Goal: Task Accomplishment & Management: Complete application form

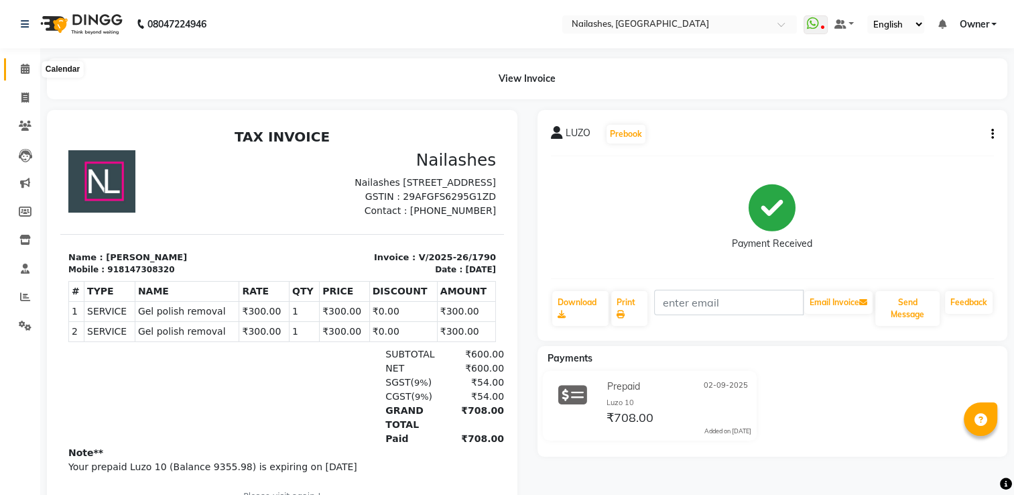
click at [27, 65] on icon at bounding box center [25, 69] width 9 height 10
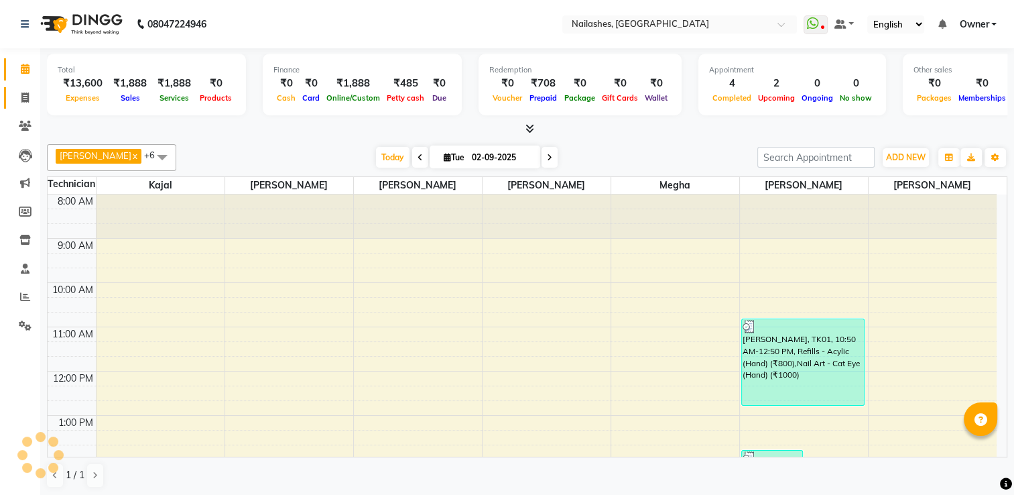
click at [25, 106] on link "Invoice" at bounding box center [20, 98] width 32 height 22
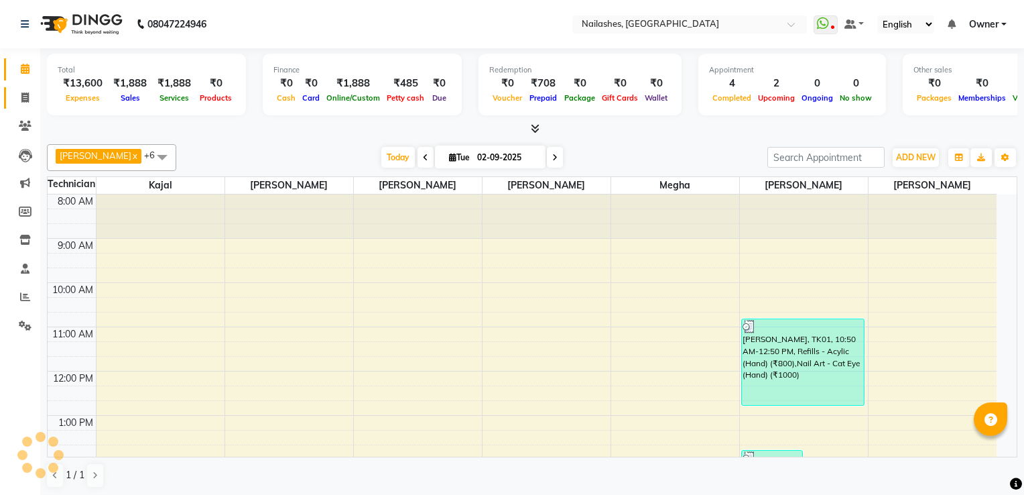
select select "6579"
select select "service"
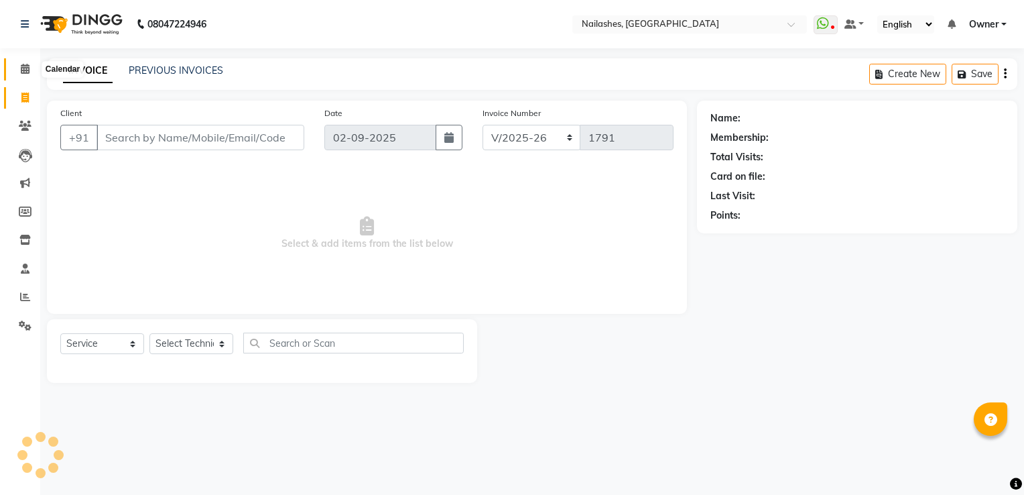
click at [30, 72] on span at bounding box center [24, 69] width 23 height 15
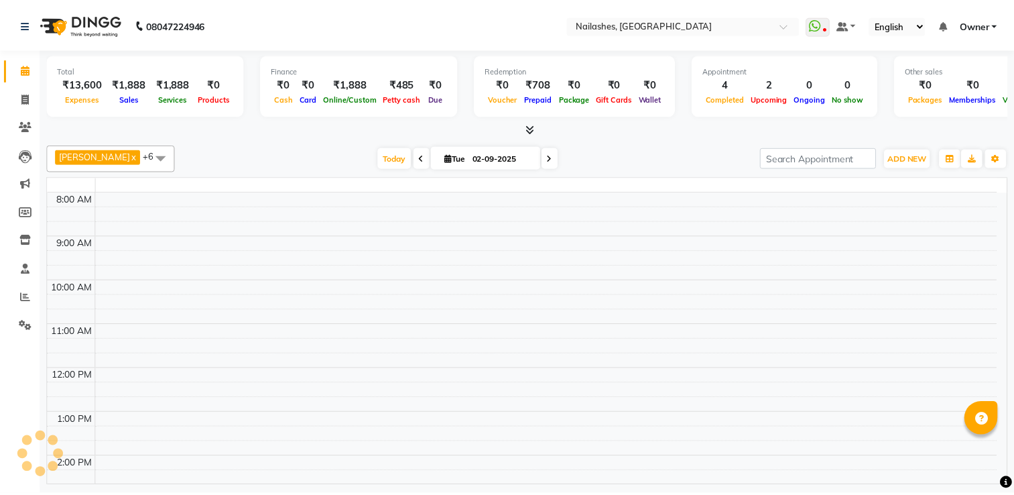
scroll to position [282, 0]
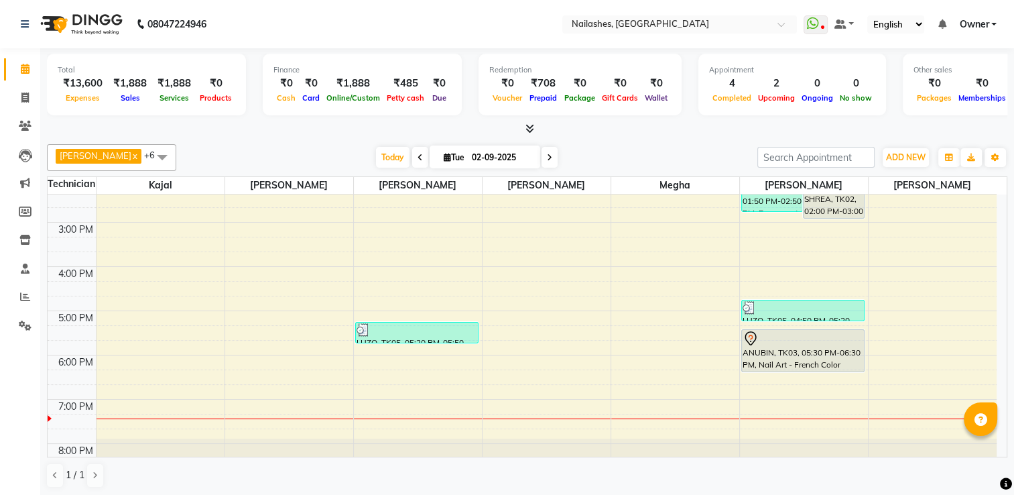
click at [528, 126] on icon at bounding box center [530, 128] width 9 height 10
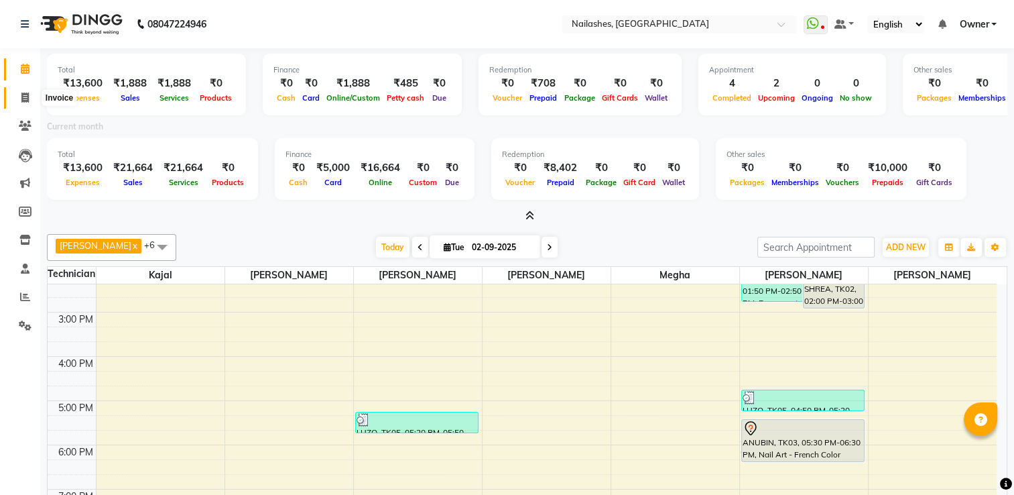
click at [25, 95] on icon at bounding box center [24, 98] width 7 height 10
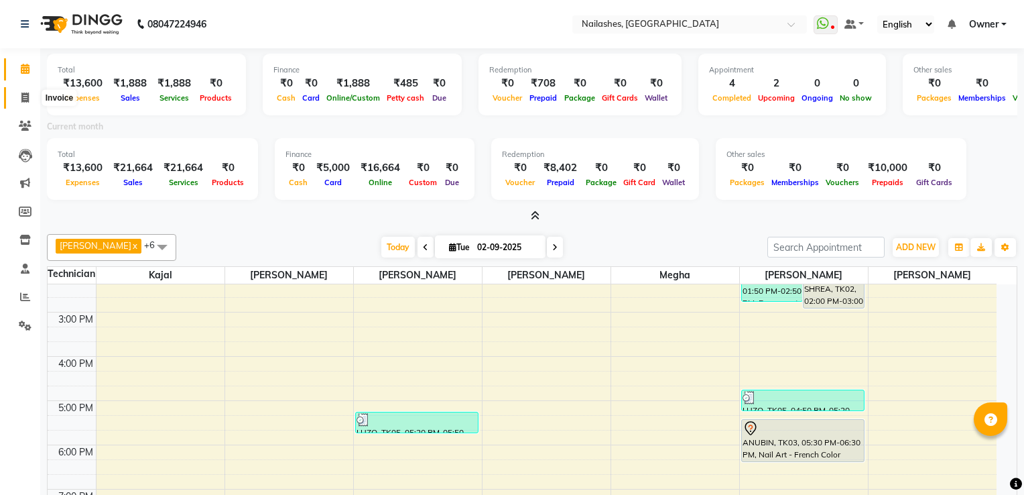
select select "6579"
select select "service"
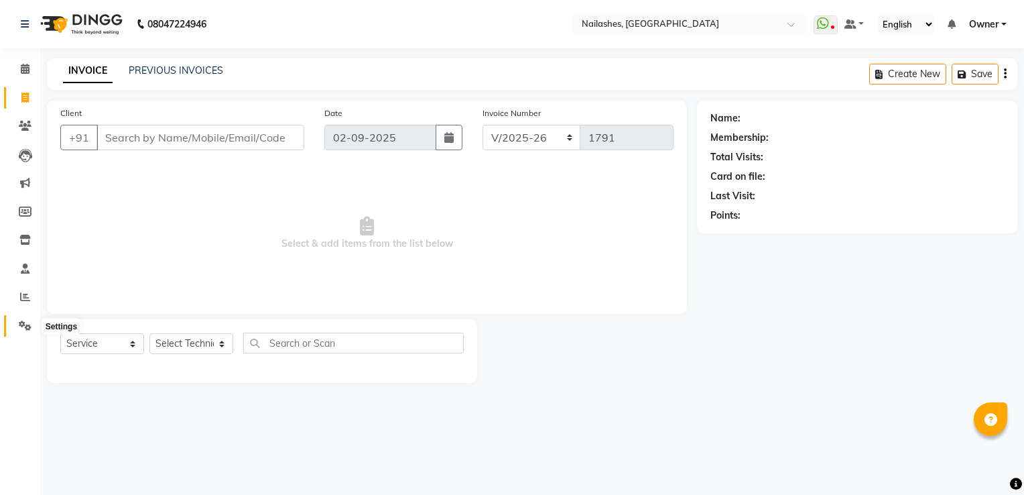
click at [21, 320] on icon at bounding box center [25, 325] width 13 height 10
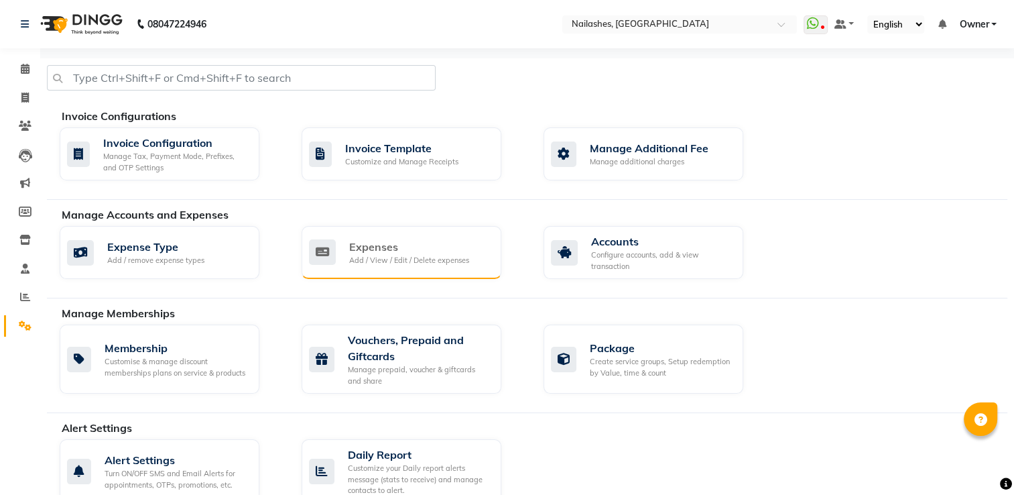
click at [389, 248] on div "Expenses" at bounding box center [409, 247] width 120 height 16
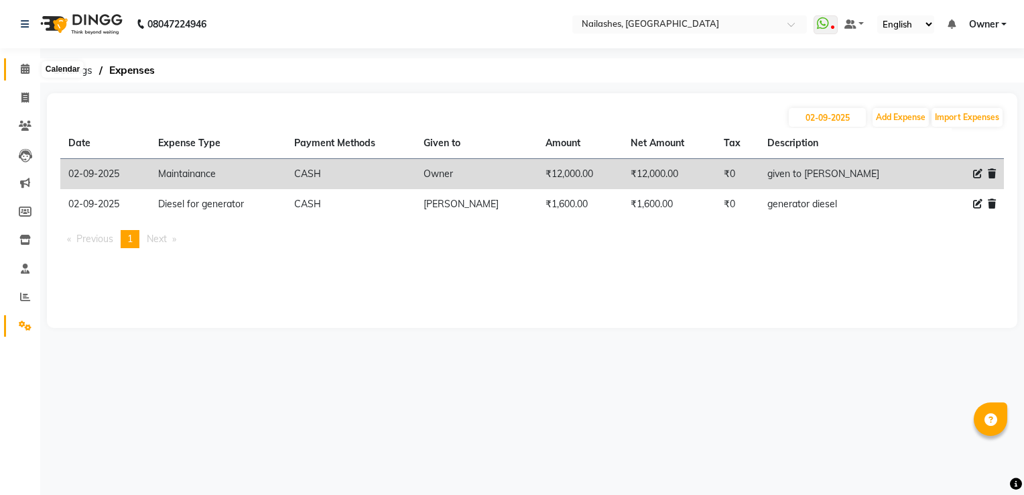
click at [16, 66] on span at bounding box center [24, 69] width 23 height 15
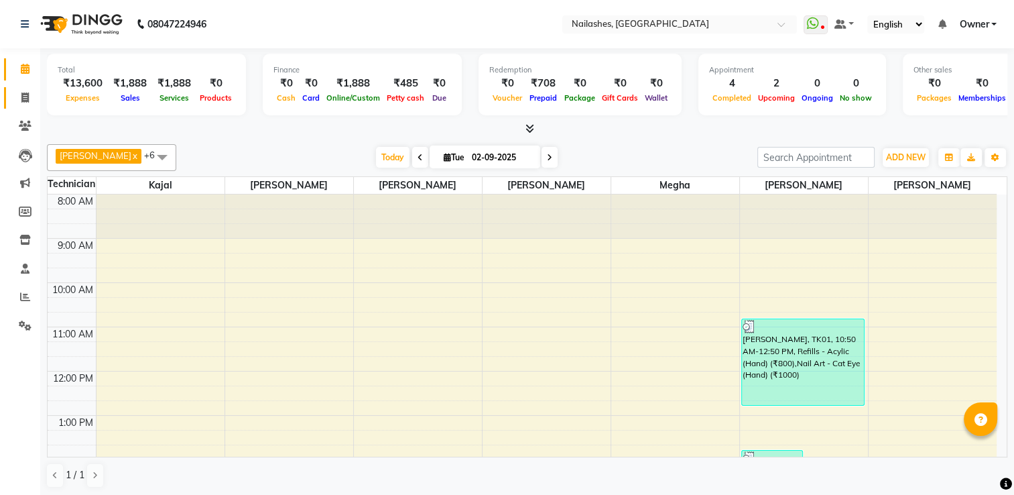
click at [16, 87] on link "Invoice" at bounding box center [20, 98] width 32 height 22
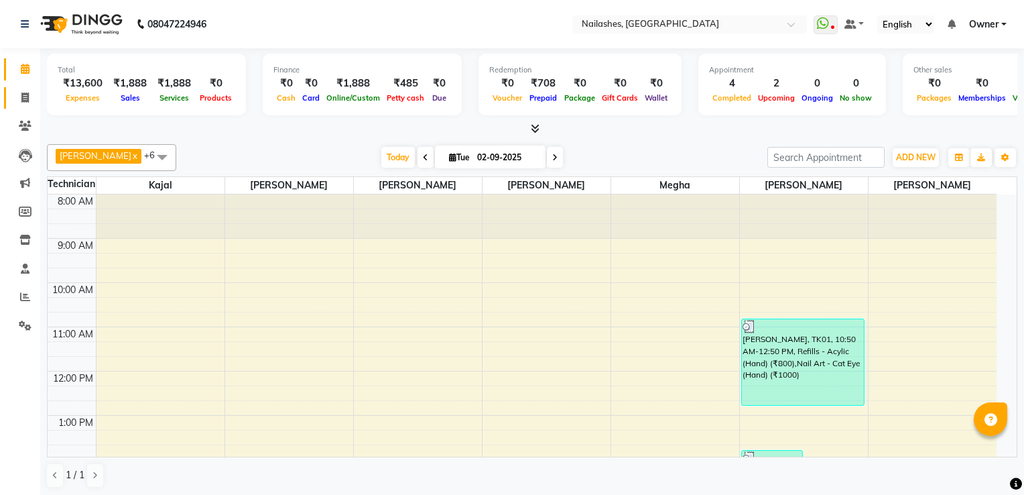
select select "6579"
select select "service"
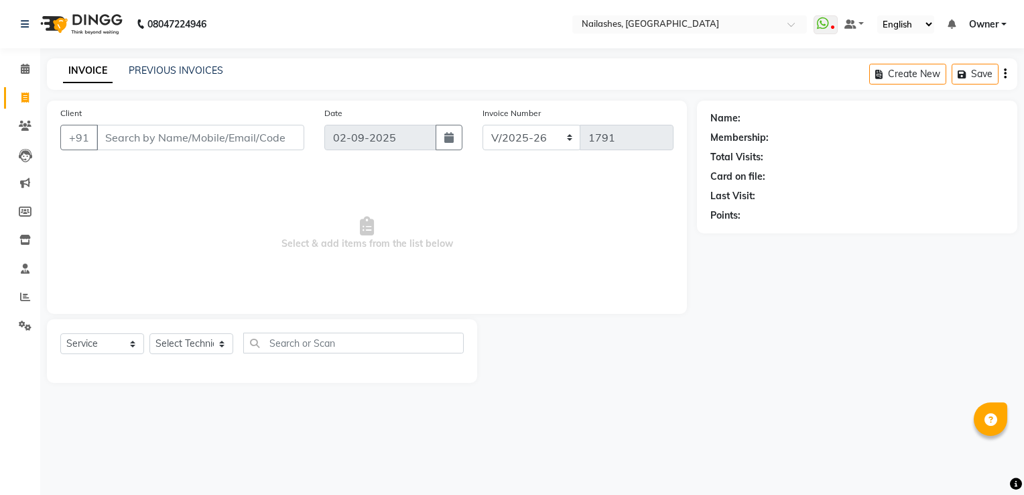
click at [143, 131] on input "Client" at bounding box center [201, 137] width 208 height 25
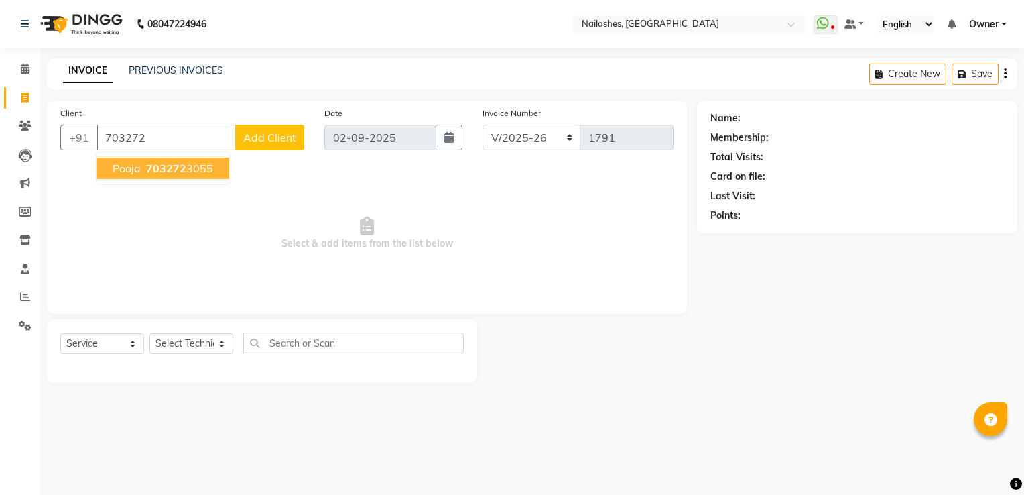
click at [194, 175] on button "Pooja 703272 3055" at bounding box center [163, 168] width 133 height 21
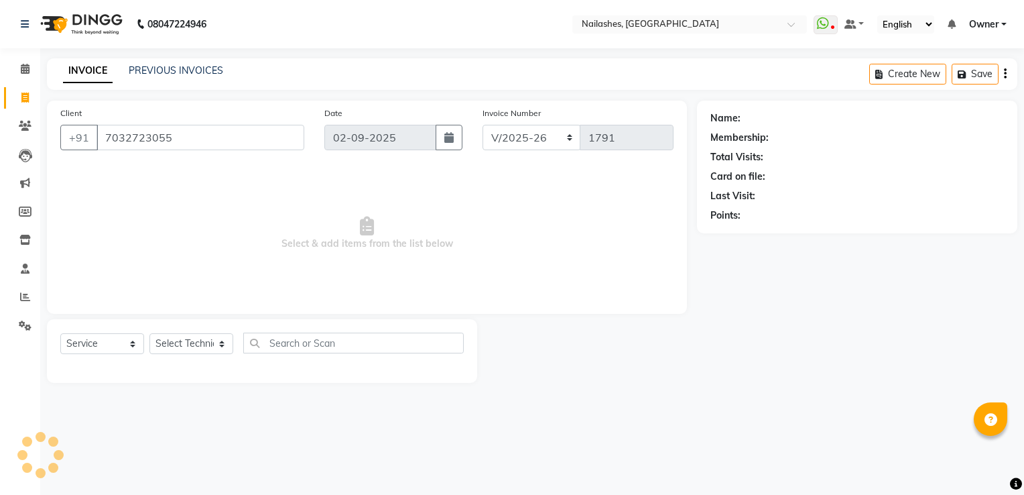
type input "7032723055"
click at [158, 345] on select "Select Technician ARISH [PERSON_NAME] [PERSON_NAME] [PERSON_NAME] [PERSON_NAME]…" at bounding box center [192, 343] width 84 height 21
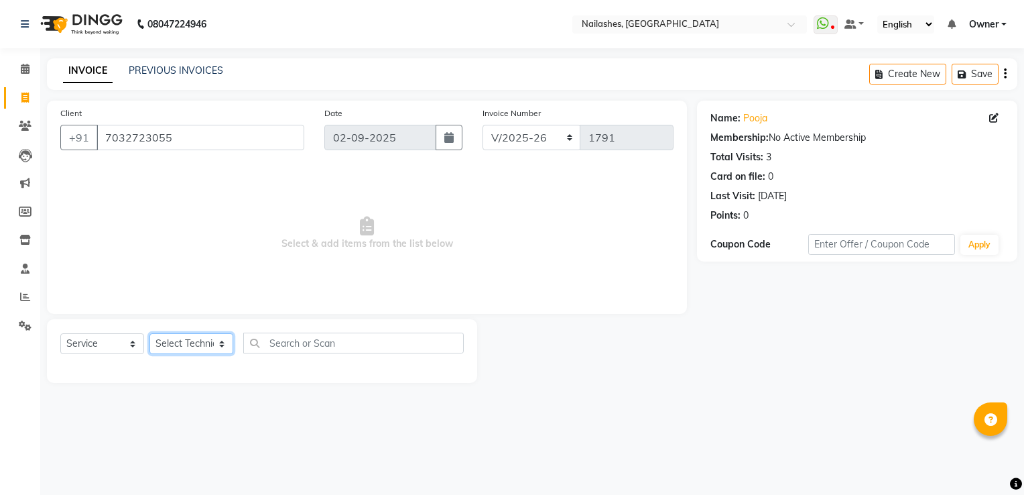
select select "62952"
click at [150, 334] on select "Select Technician ARISH [PERSON_NAME] [PERSON_NAME] [PERSON_NAME] [PERSON_NAME]…" at bounding box center [192, 343] width 84 height 21
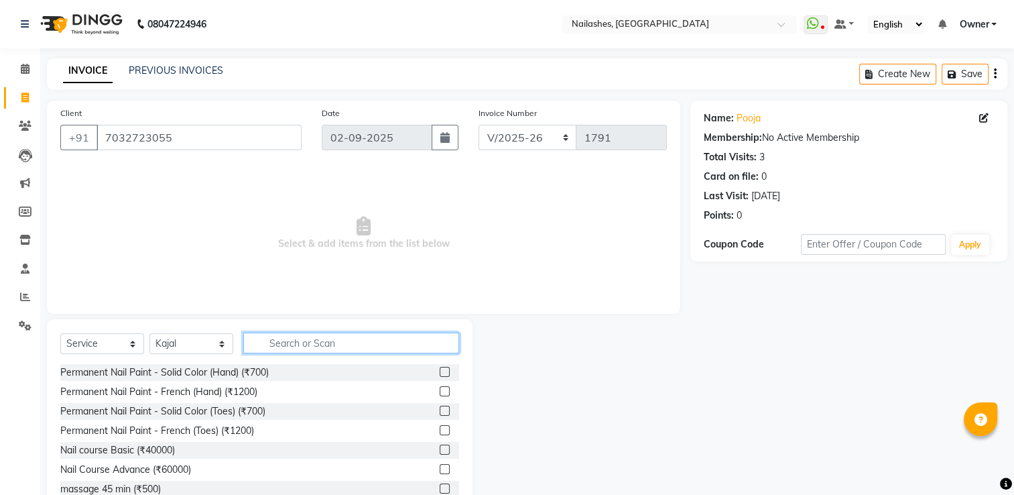
click at [316, 339] on input "text" at bounding box center [351, 343] width 216 height 21
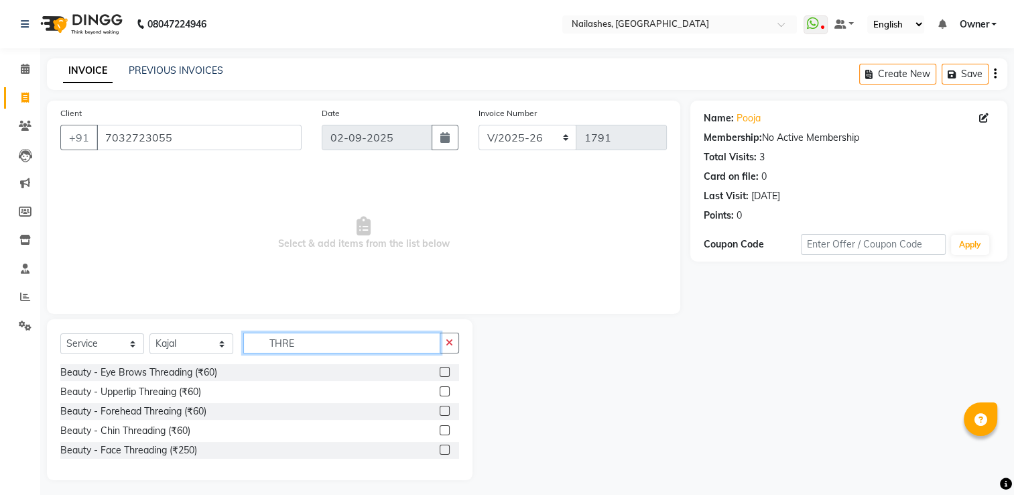
type input "THRE"
click at [445, 374] on label at bounding box center [445, 372] width 10 height 10
click at [445, 374] on input "checkbox" at bounding box center [444, 372] width 9 height 9
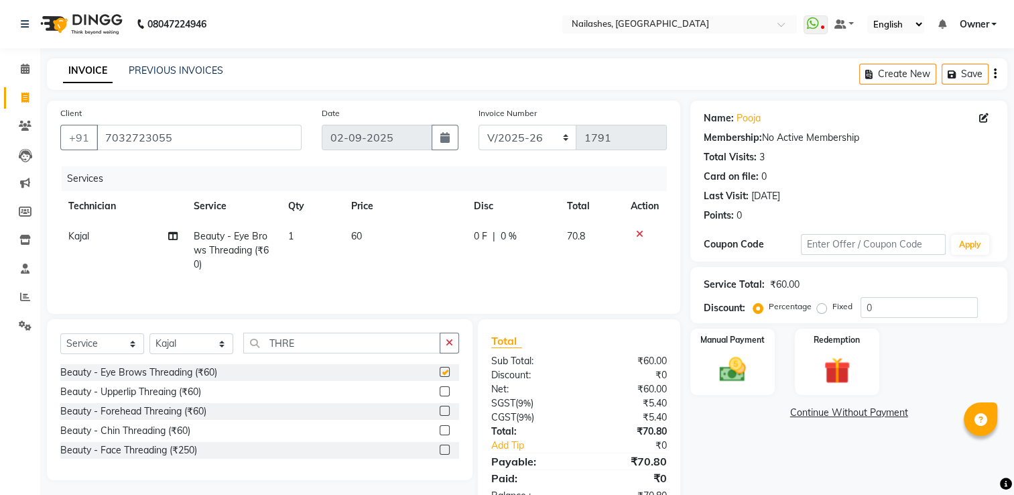
checkbox input "false"
click at [444, 390] on label at bounding box center [445, 391] width 10 height 10
click at [444, 390] on input "checkbox" at bounding box center [444, 391] width 9 height 9
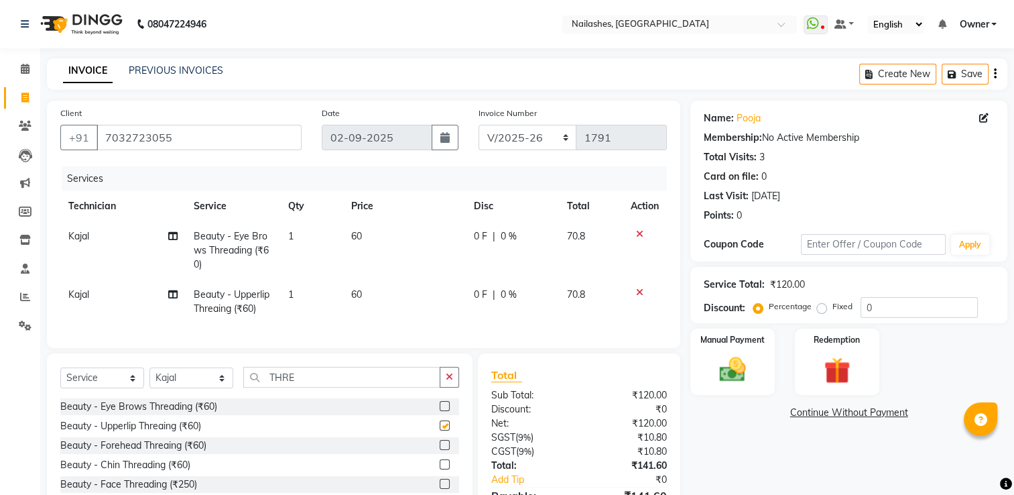
checkbox input "false"
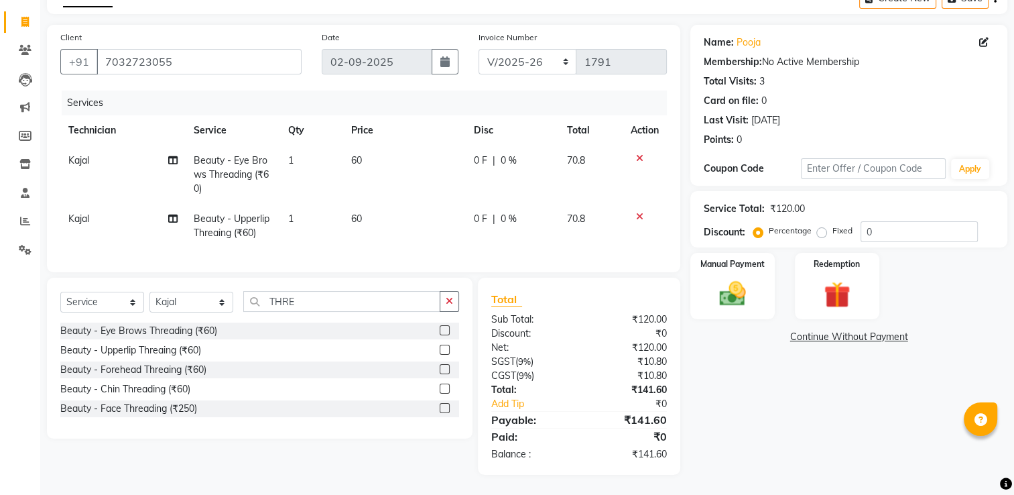
scroll to position [86, 0]
click at [641, 154] on icon at bounding box center [639, 158] width 7 height 9
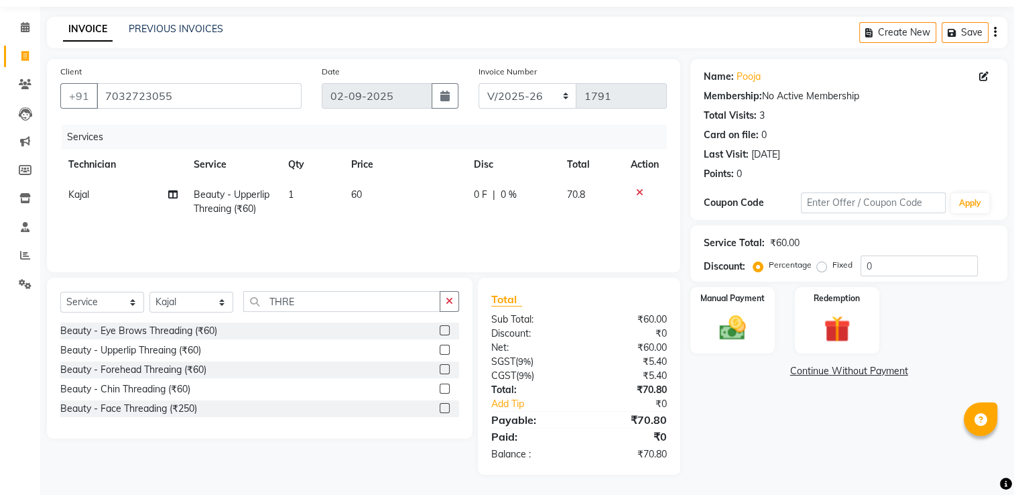
scroll to position [42, 0]
click at [444, 369] on label at bounding box center [445, 369] width 10 height 10
click at [444, 369] on input "checkbox" at bounding box center [444, 369] width 9 height 9
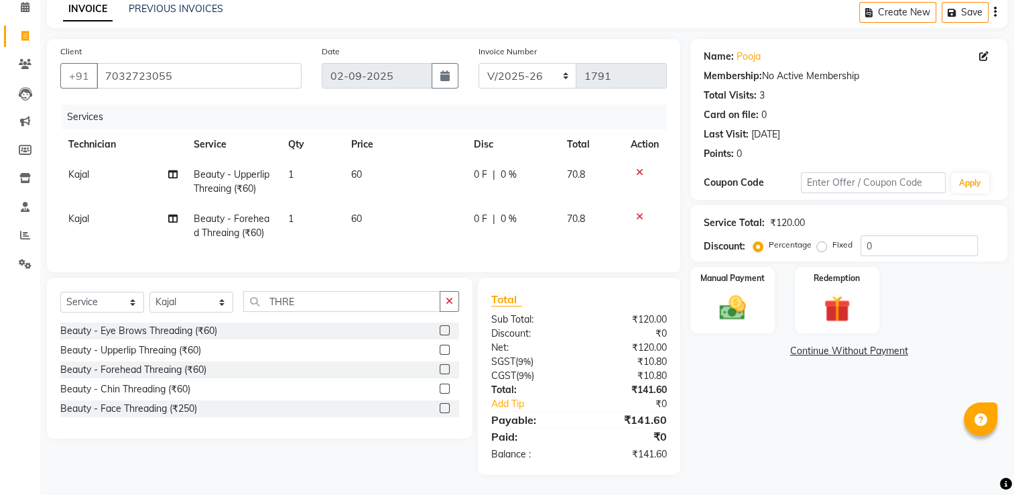
checkbox input "false"
click at [442, 390] on label at bounding box center [445, 388] width 10 height 10
click at [442, 390] on input "checkbox" at bounding box center [444, 389] width 9 height 9
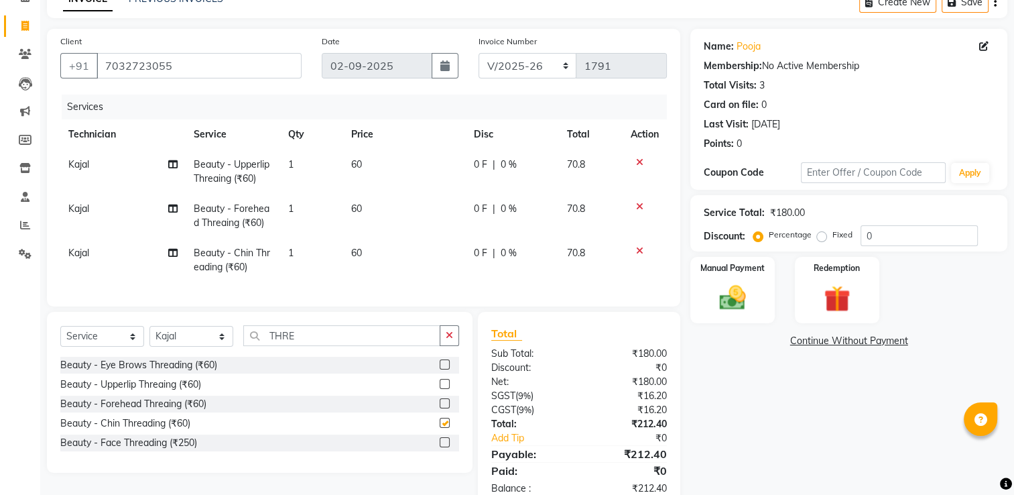
scroll to position [86, 0]
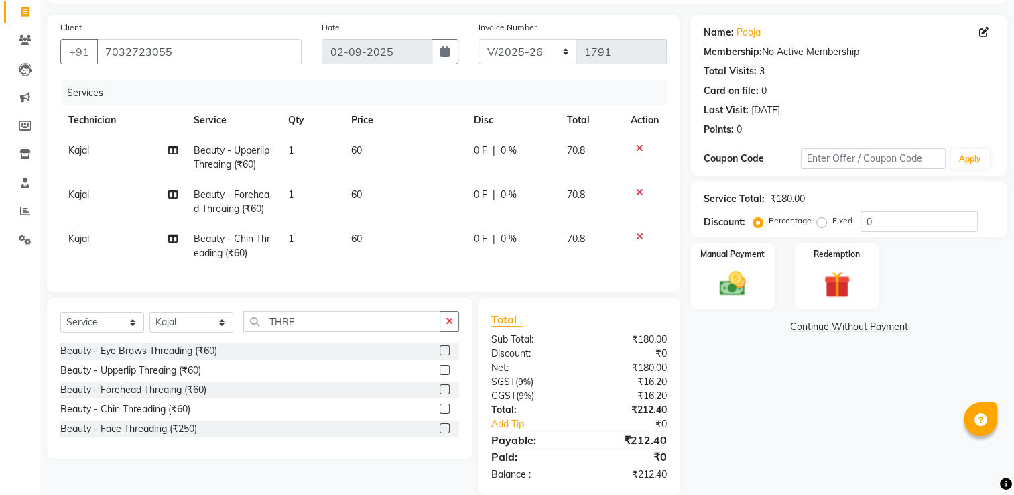
checkbox input "false"
click at [194, 326] on select "Select Technician ARISH [PERSON_NAME] [PERSON_NAME] [PERSON_NAME] [PERSON_NAME]…" at bounding box center [192, 322] width 84 height 21
select select "79265"
click at [150, 322] on select "Select Technician ARISH [PERSON_NAME] [PERSON_NAME] [PERSON_NAME] [PERSON_NAME]…" at bounding box center [192, 322] width 84 height 21
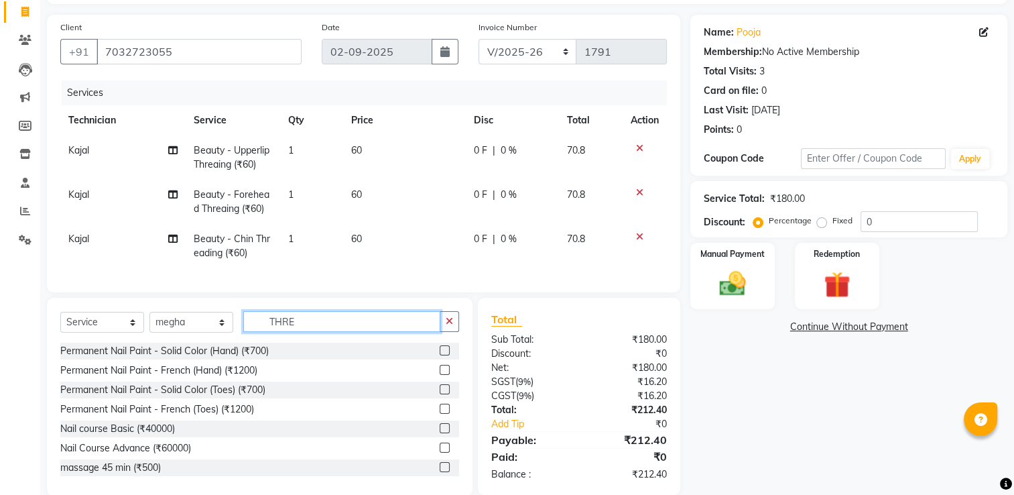
click at [359, 332] on input "THRE" at bounding box center [341, 321] width 197 height 21
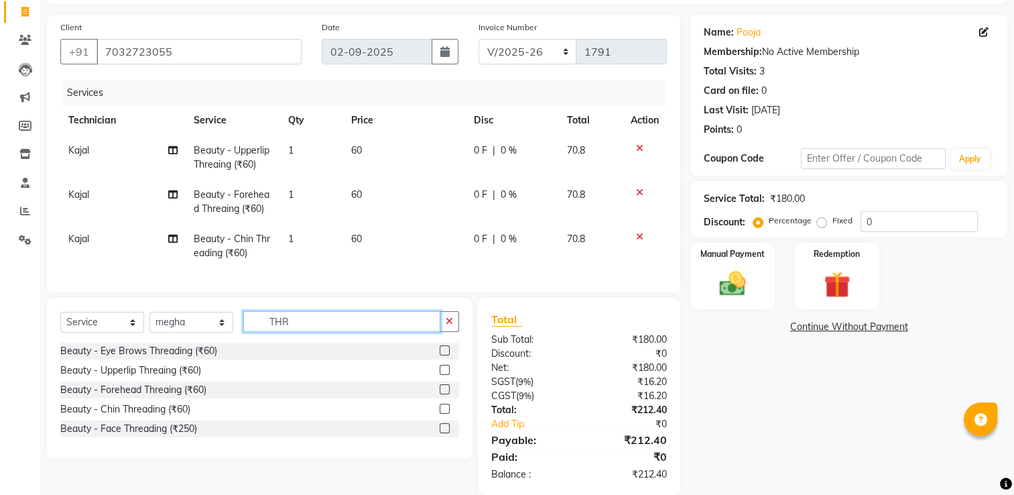
type input "THR"
click at [445, 355] on label at bounding box center [445, 350] width 10 height 10
click at [445, 355] on input "checkbox" at bounding box center [444, 351] width 9 height 9
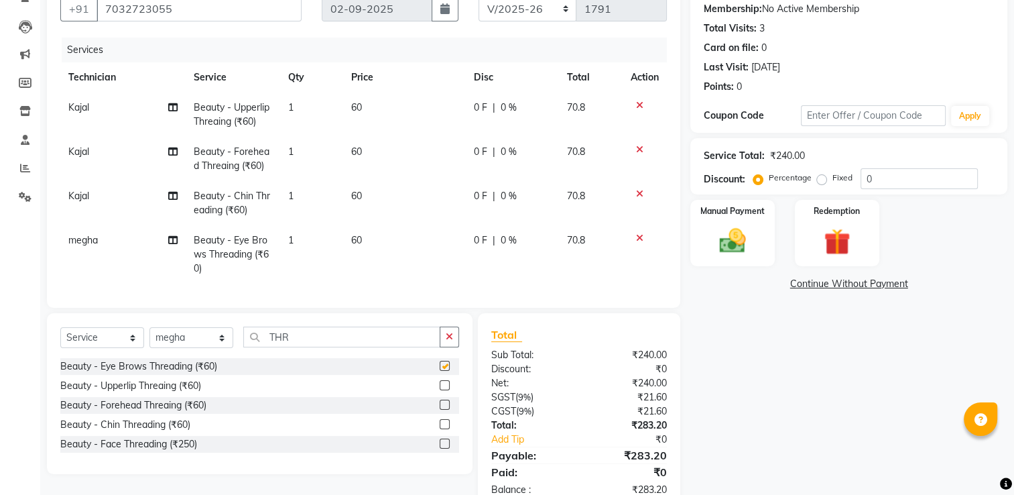
checkbox input "false"
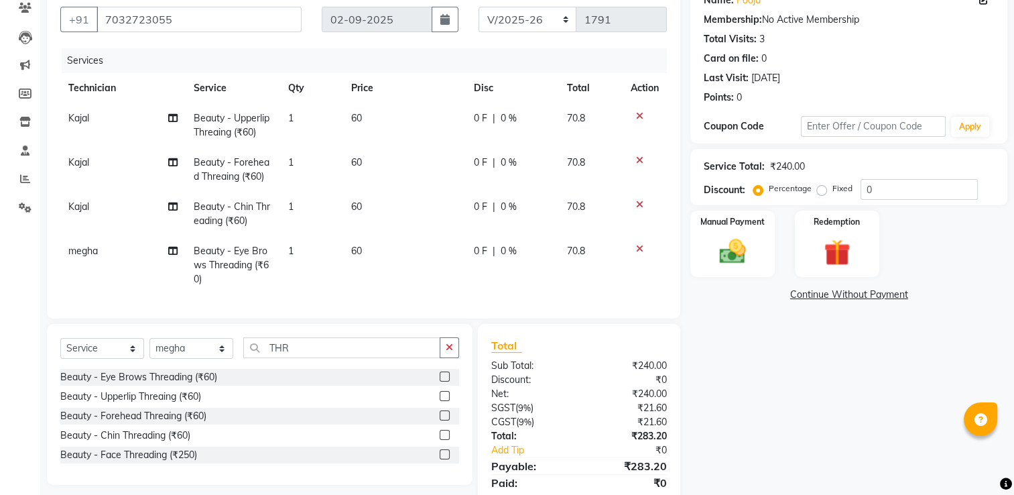
scroll to position [174, 0]
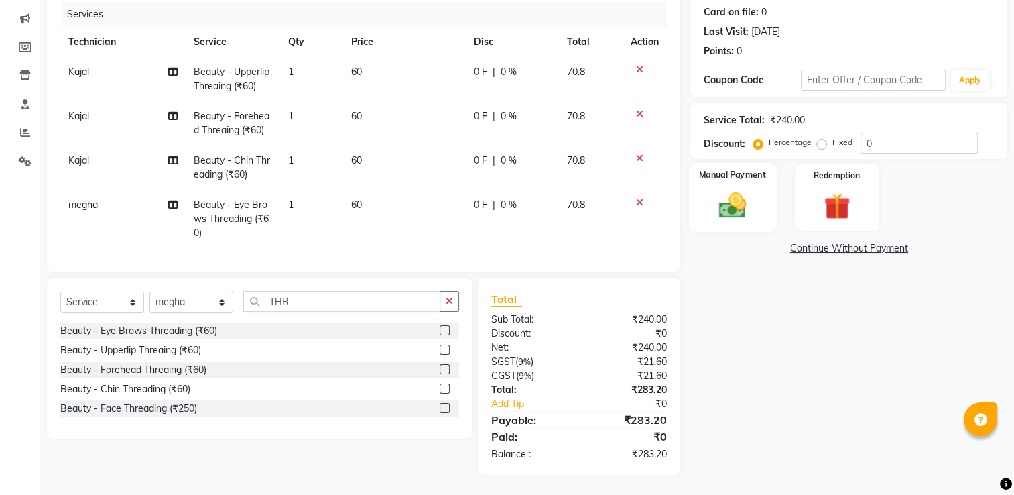
click at [735, 200] on img at bounding box center [733, 206] width 45 height 32
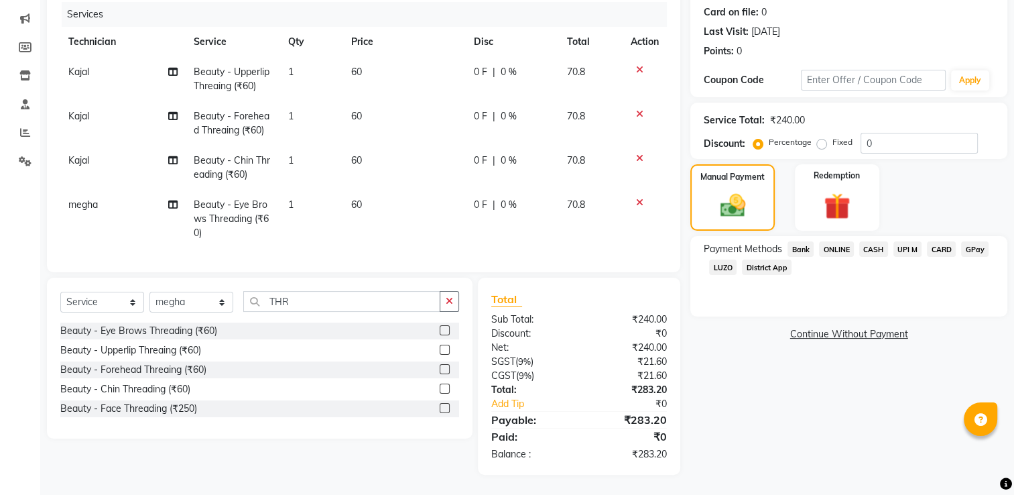
click at [971, 241] on span "GPay" at bounding box center [974, 248] width 27 height 15
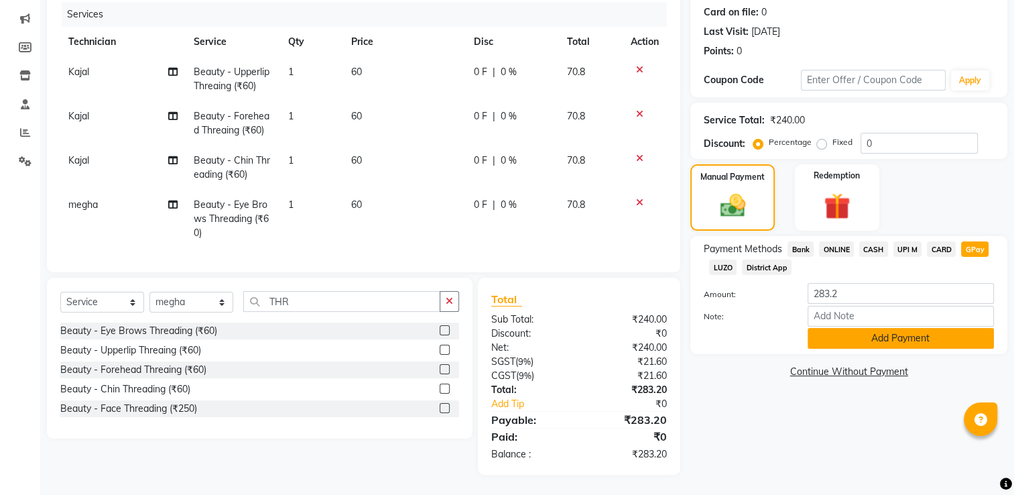
click at [868, 332] on button "Add Payment" at bounding box center [901, 338] width 186 height 21
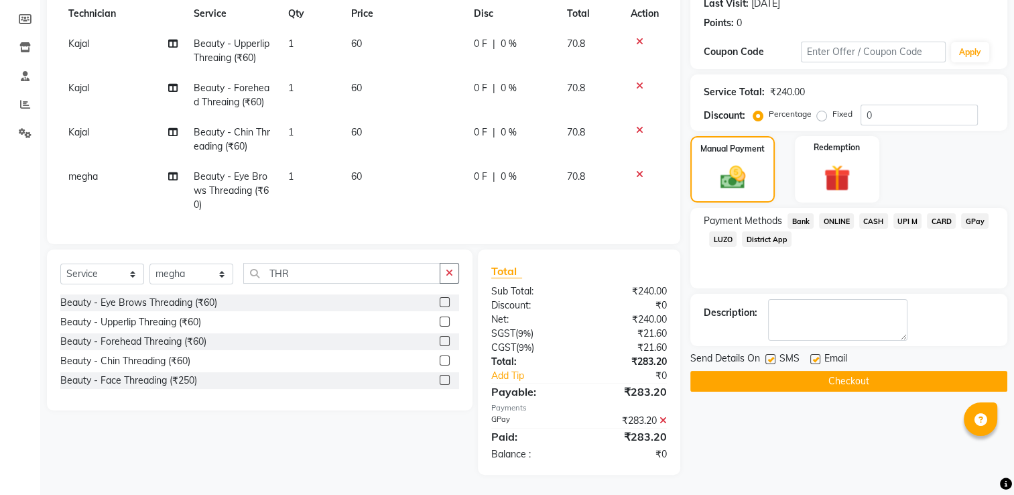
scroll to position [202, 0]
click at [735, 374] on button "Checkout" at bounding box center [849, 381] width 317 height 21
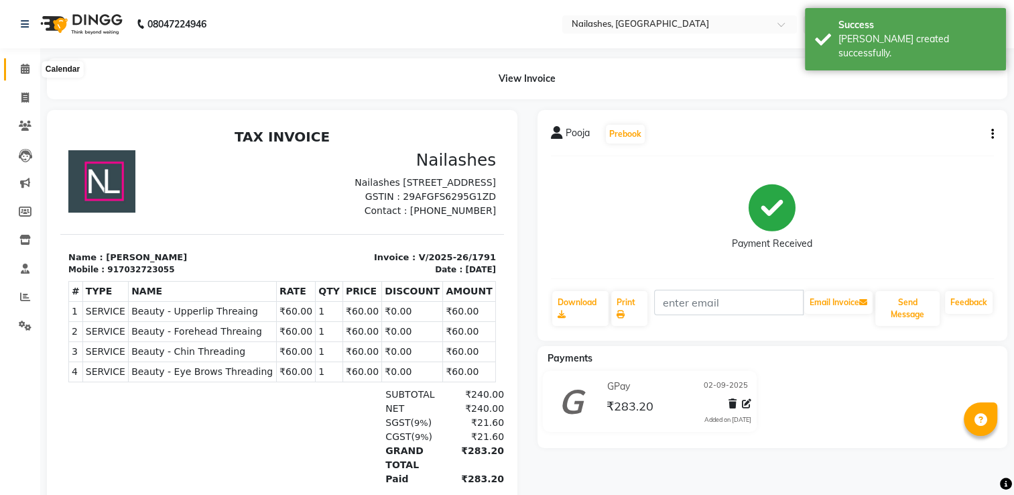
click at [27, 68] on icon at bounding box center [25, 69] width 9 height 10
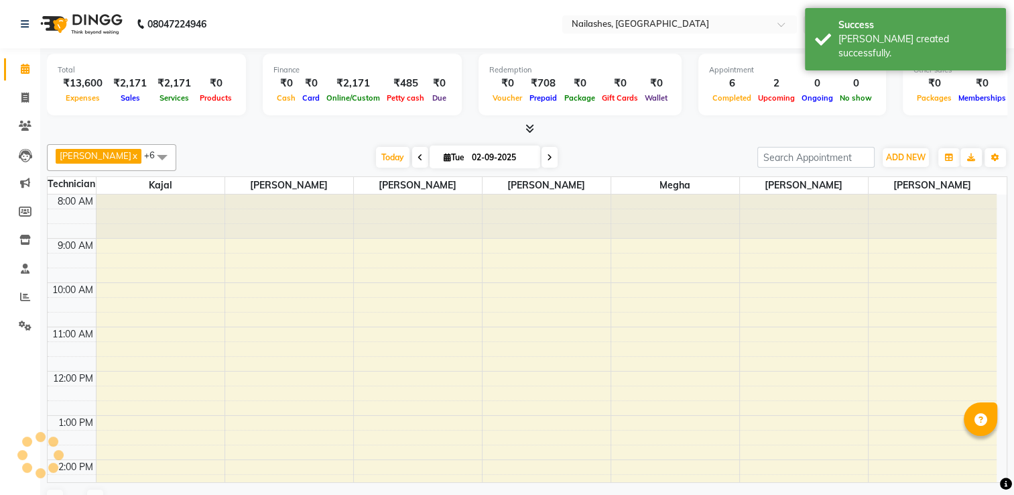
scroll to position [282, 0]
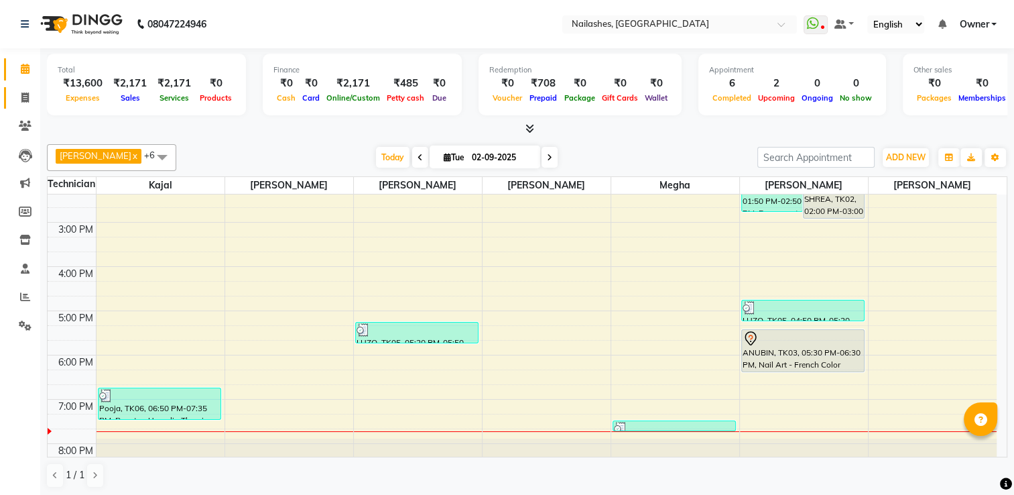
click at [16, 107] on link "Invoice" at bounding box center [20, 98] width 32 height 22
select select "service"
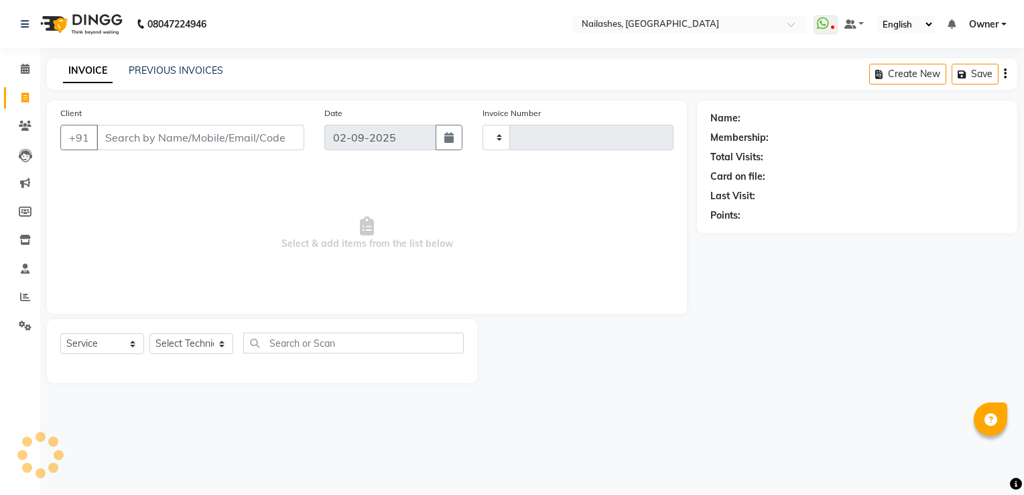
type input "1792"
select select "6579"
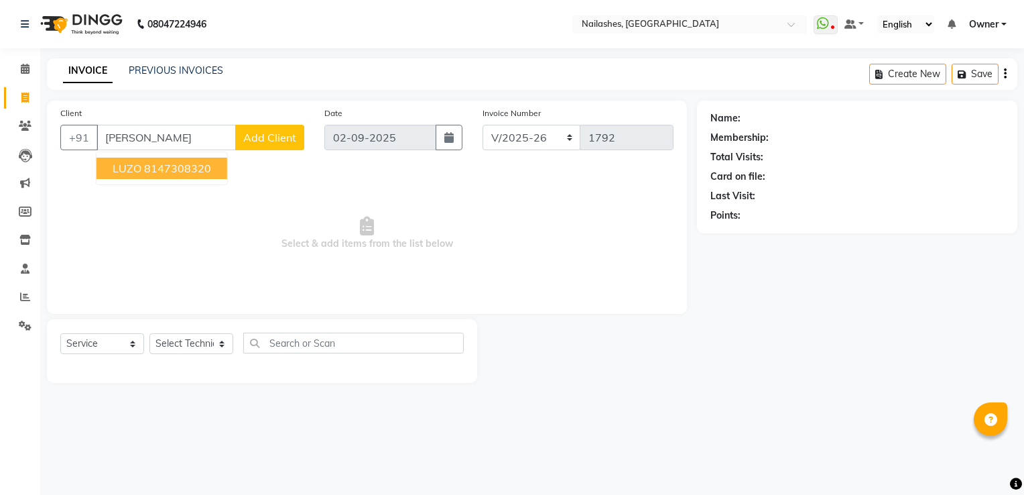
click at [154, 170] on ngb-highlight "8147308320" at bounding box center [177, 168] width 67 height 13
type input "8147308320"
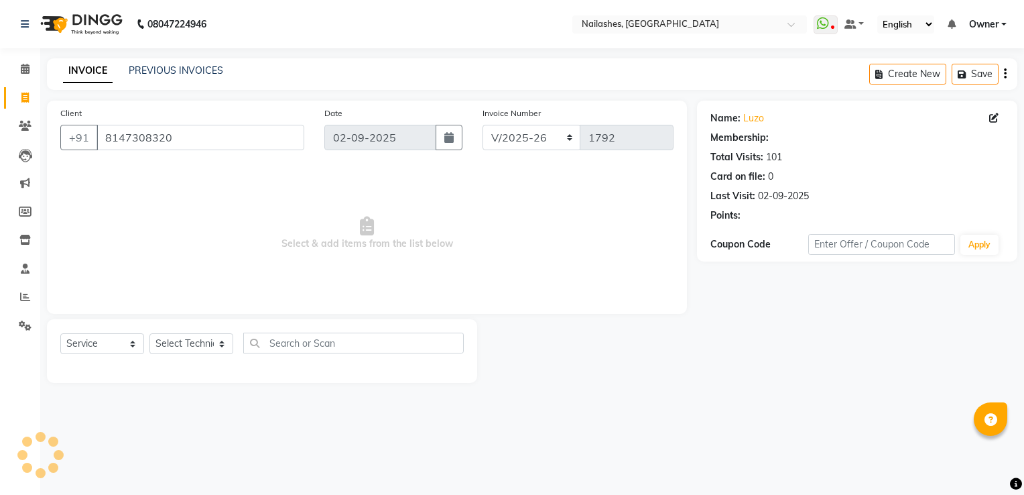
select select "1: Object"
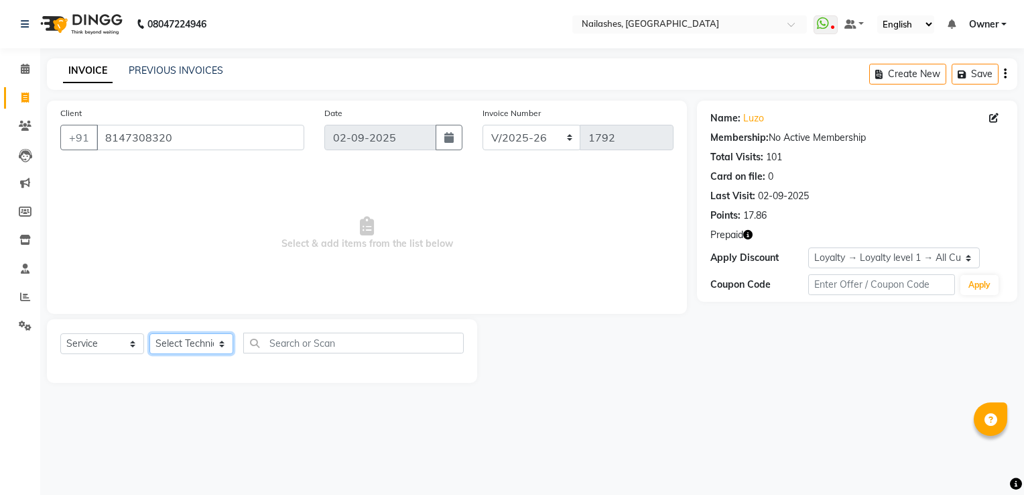
click at [182, 343] on select "Select Technician ARISH [PERSON_NAME] [PERSON_NAME] [PERSON_NAME] [PERSON_NAME]…" at bounding box center [192, 343] width 84 height 21
select select "68696"
click at [150, 334] on select "Select Technician ARISH [PERSON_NAME] [PERSON_NAME] [PERSON_NAME] [PERSON_NAME]…" at bounding box center [192, 343] width 84 height 21
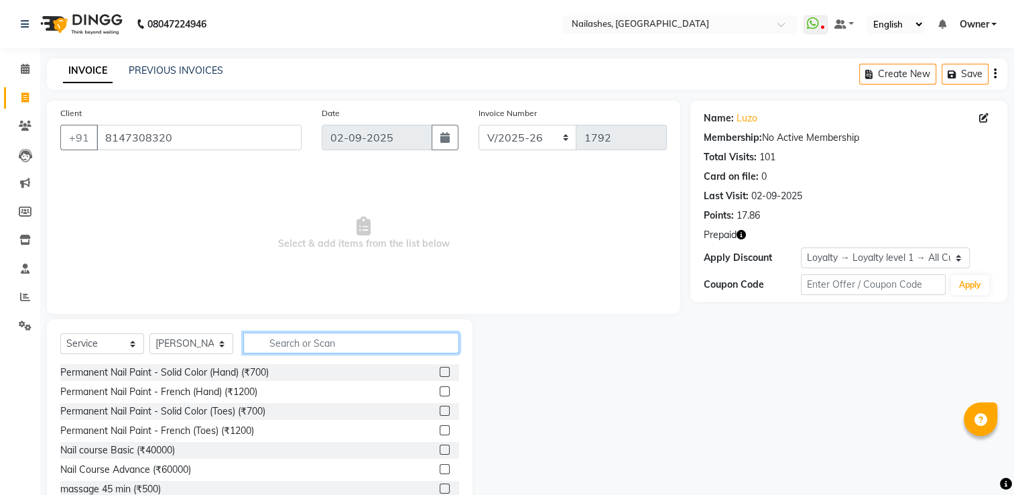
click at [275, 345] on input "text" at bounding box center [351, 343] width 216 height 21
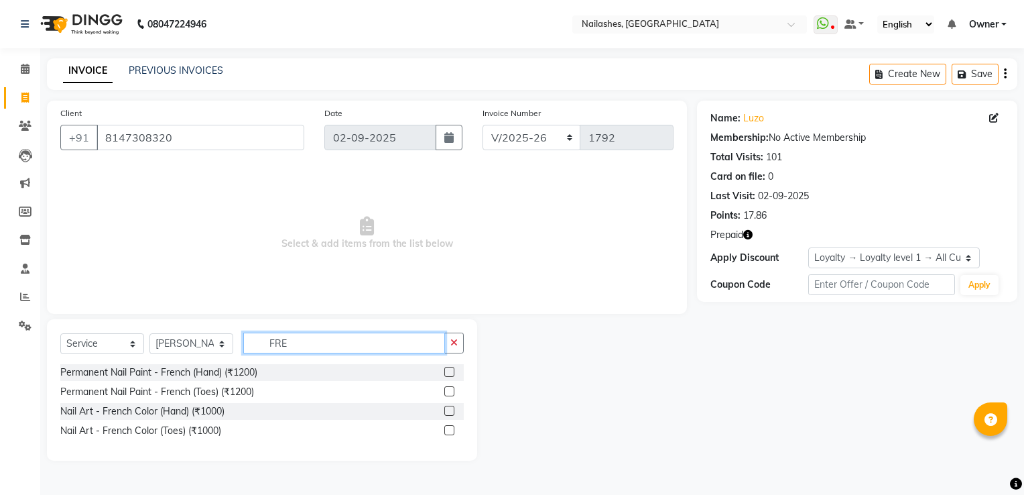
type input "FRE"
click at [451, 412] on label at bounding box center [449, 411] width 10 height 10
click at [451, 412] on input "checkbox" at bounding box center [448, 411] width 9 height 9
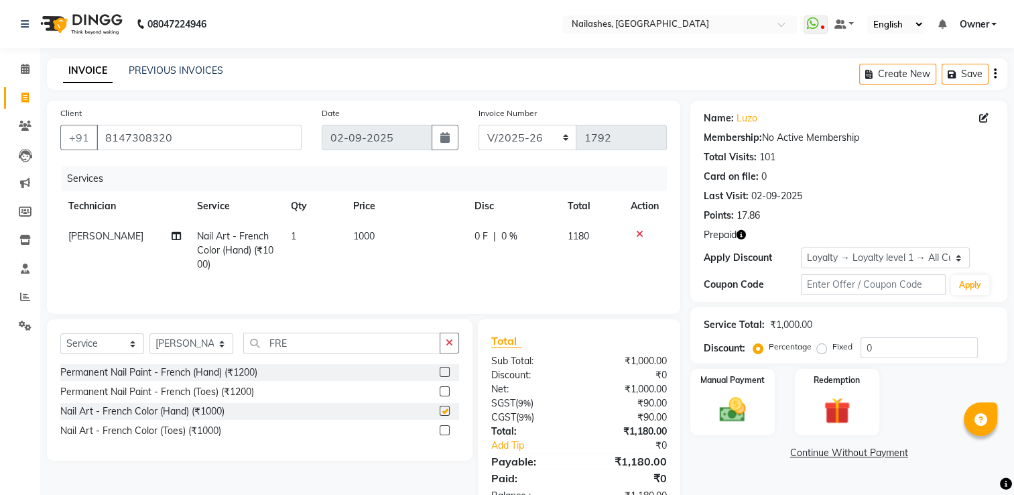
checkbox input "false"
click at [332, 349] on input "FRE" at bounding box center [341, 343] width 197 height 21
type input "F"
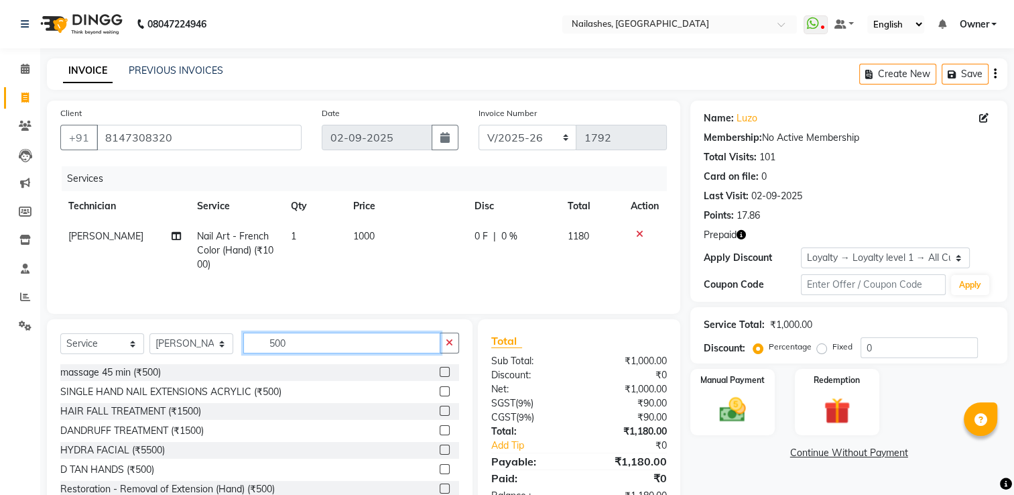
scroll to position [134, 0]
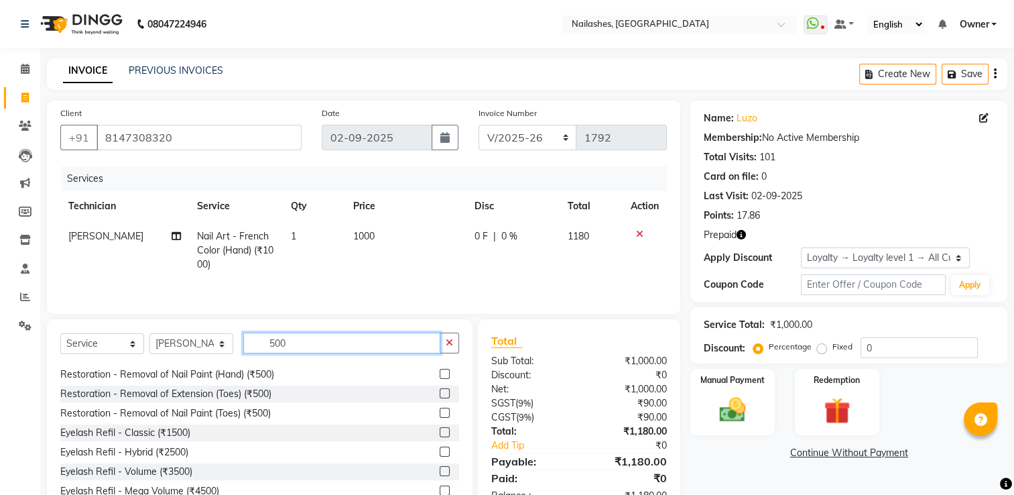
type input "500"
click at [440, 374] on label at bounding box center [445, 374] width 10 height 10
click at [440, 374] on input "checkbox" at bounding box center [444, 374] width 9 height 9
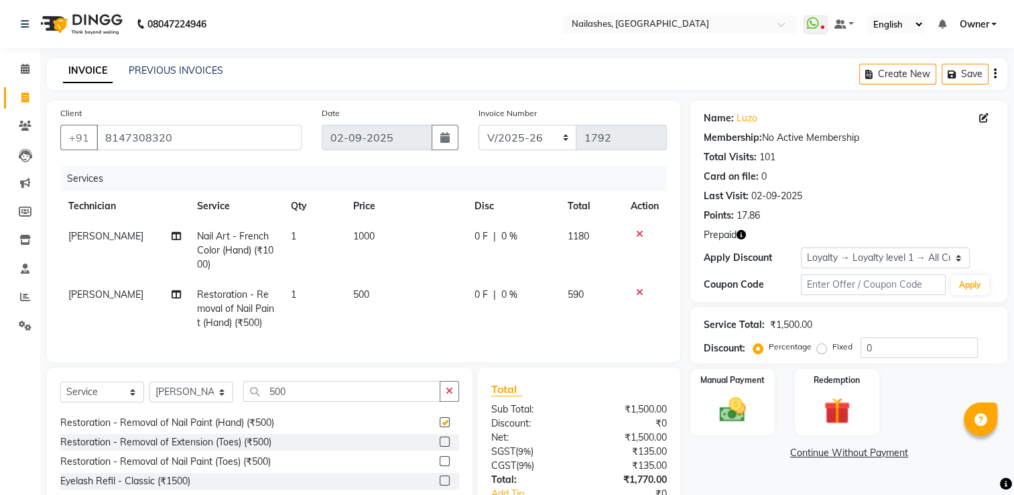
checkbox input "false"
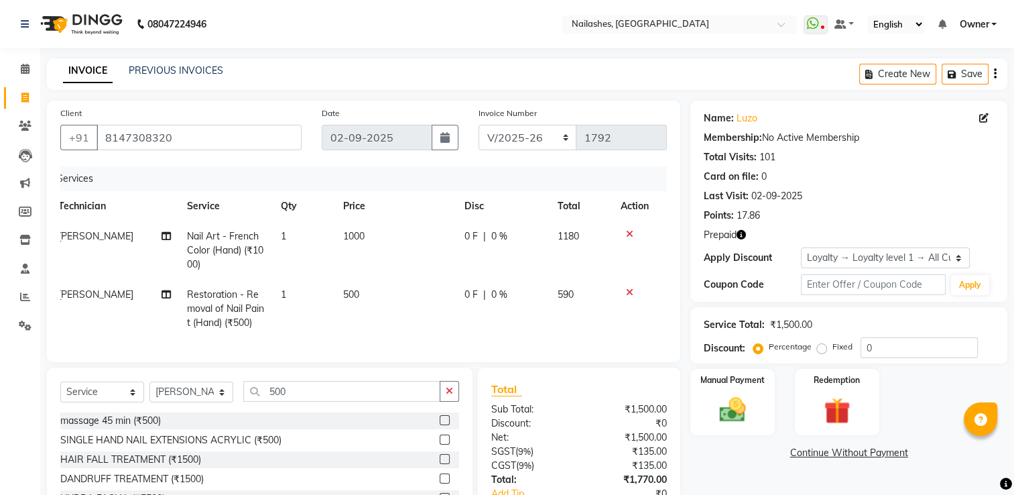
scroll to position [101, 0]
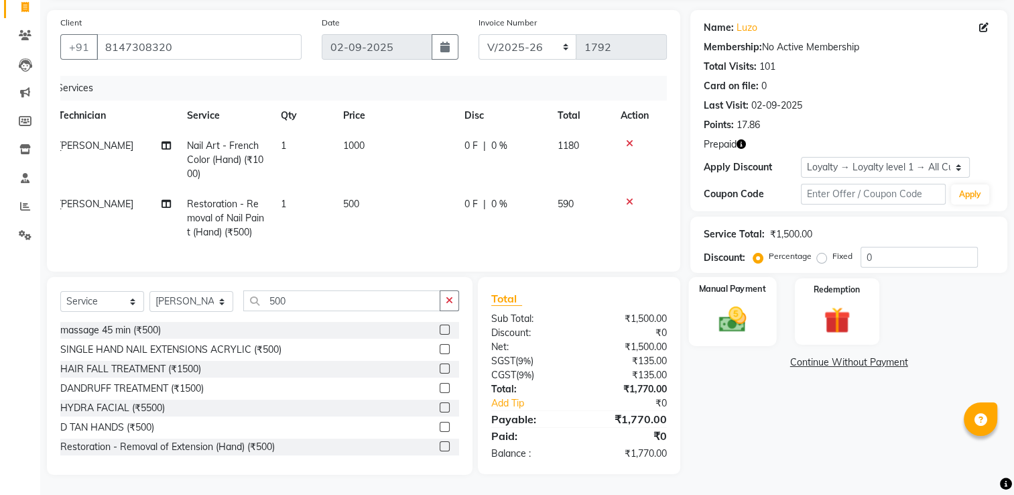
click at [733, 304] on img at bounding box center [733, 320] width 45 height 32
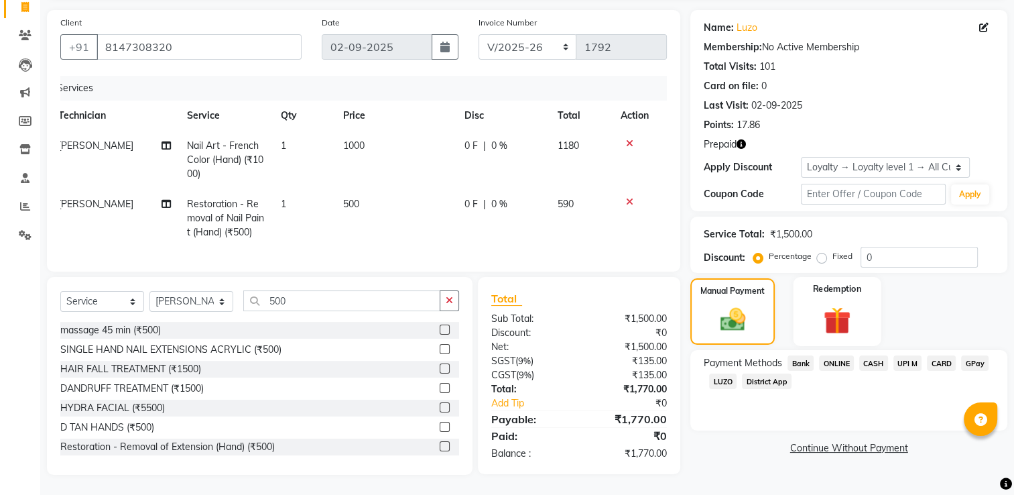
click at [837, 304] on img at bounding box center [837, 321] width 45 height 34
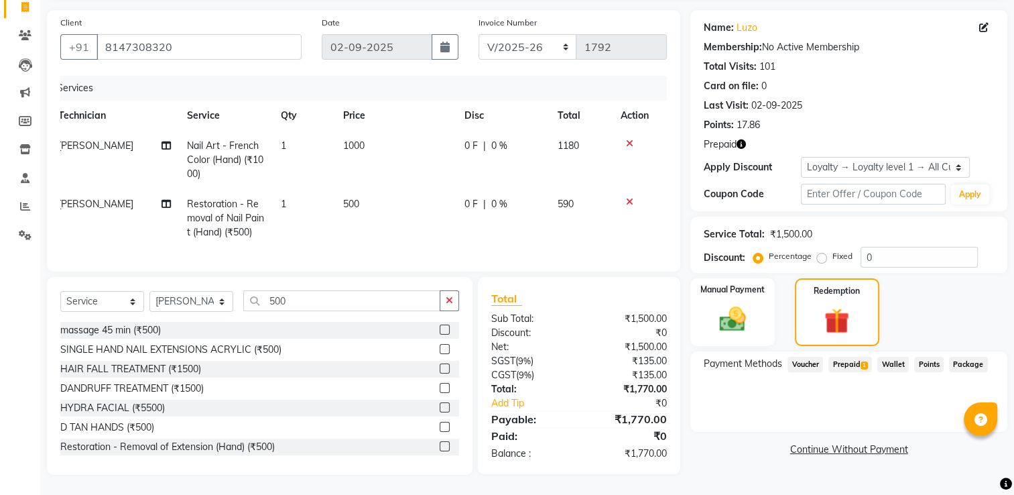
click at [861, 361] on span "1" at bounding box center [864, 365] width 7 height 8
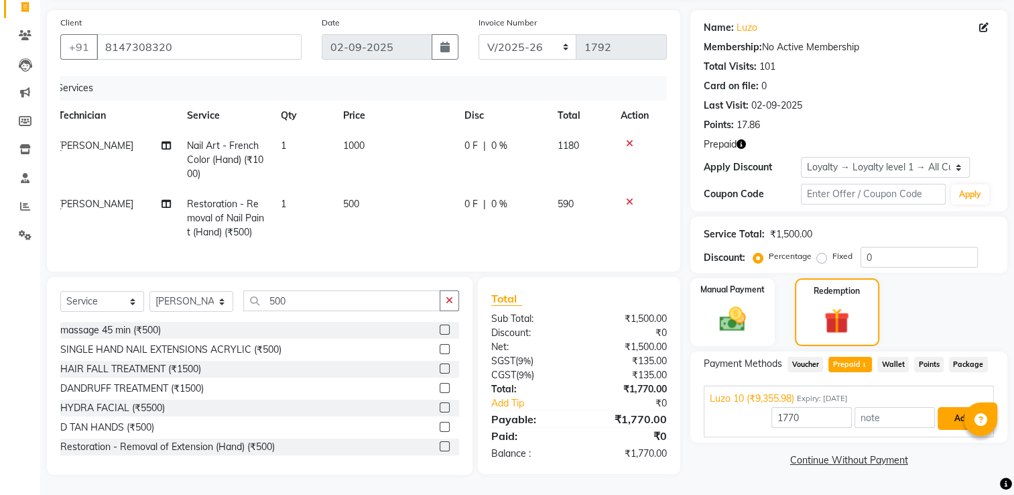
click at [955, 407] on button "Add" at bounding box center [962, 418] width 49 height 23
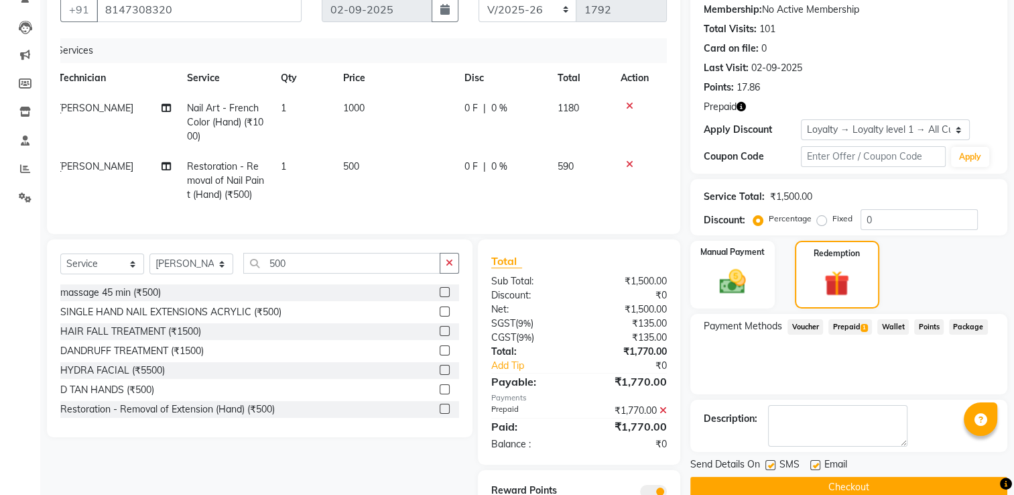
scroll to position [195, 0]
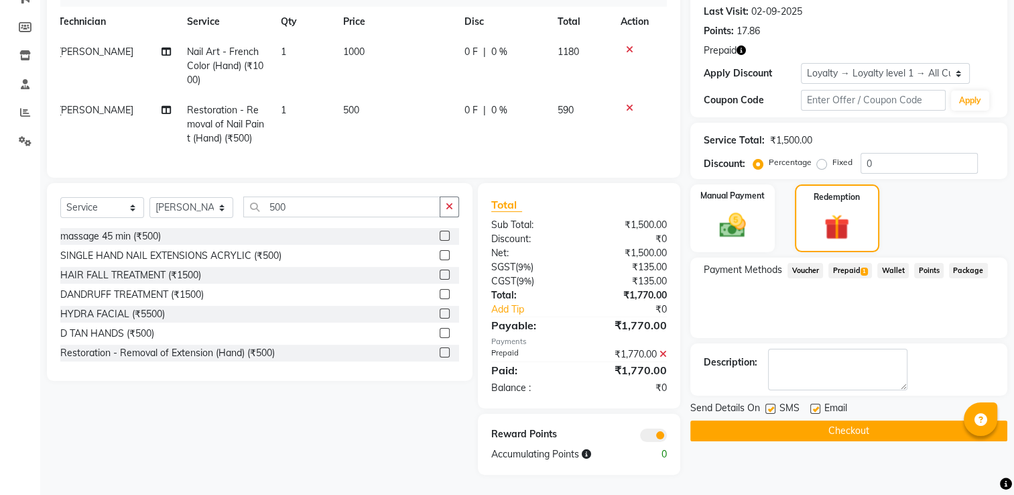
click at [839, 420] on button "Checkout" at bounding box center [849, 430] width 317 height 21
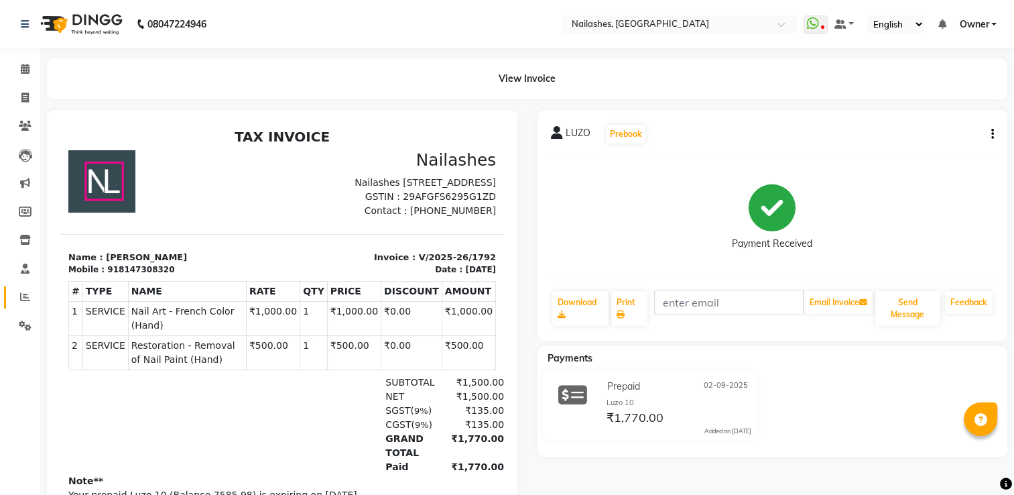
click at [25, 308] on link "Reports" at bounding box center [20, 297] width 32 height 22
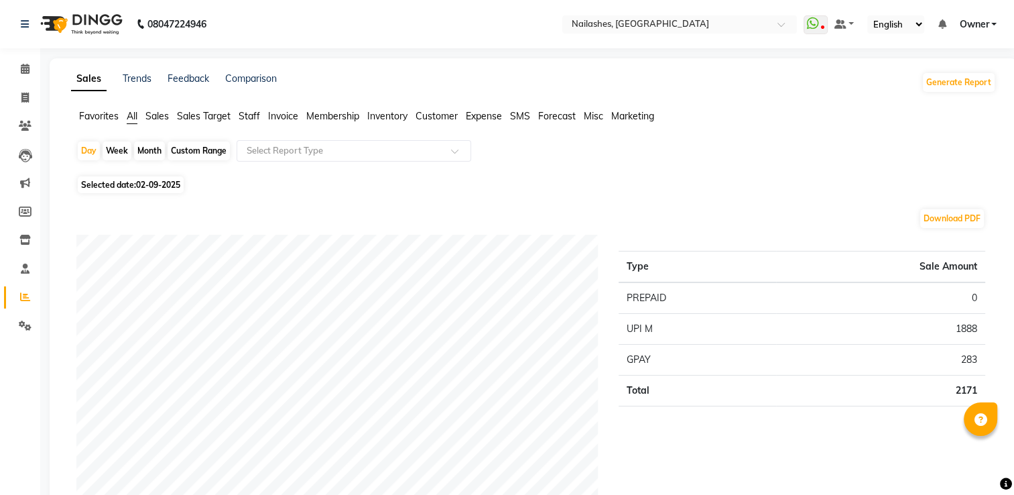
click at [238, 121] on ul "Favorites All Sales Sales Target Staff Invoice Membership Inventory Customer Ex…" at bounding box center [533, 116] width 925 height 15
click at [255, 118] on span "Staff" at bounding box center [249, 116] width 21 height 12
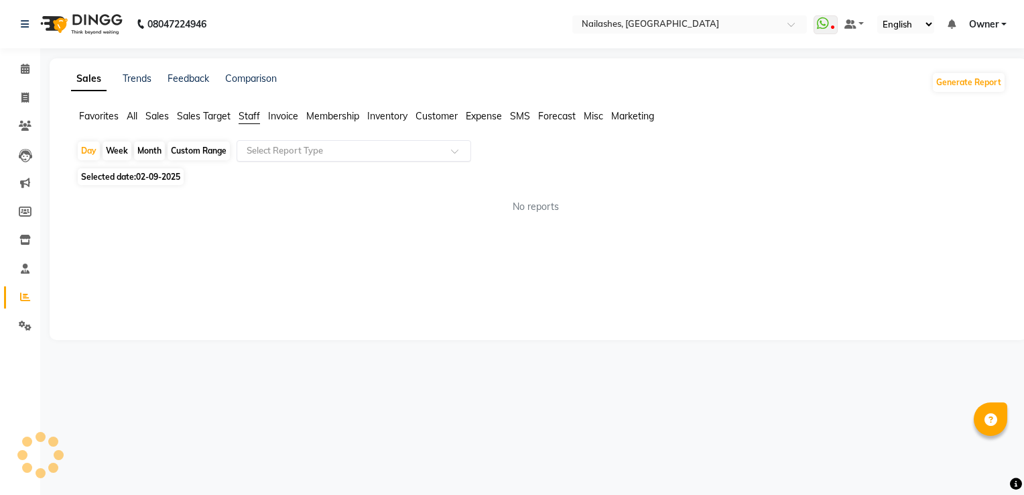
click at [264, 149] on input "text" at bounding box center [340, 150] width 193 height 13
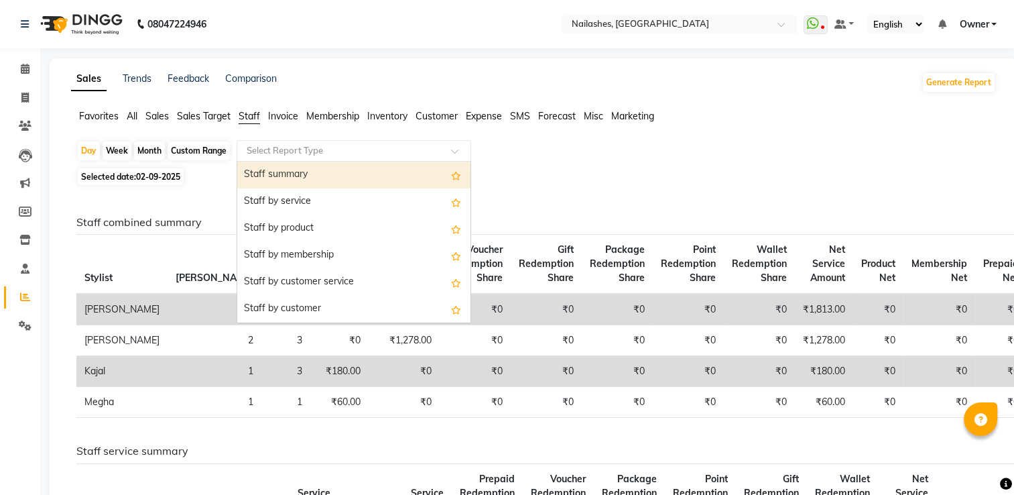
click at [270, 171] on div "Staff summary" at bounding box center [353, 175] width 233 height 27
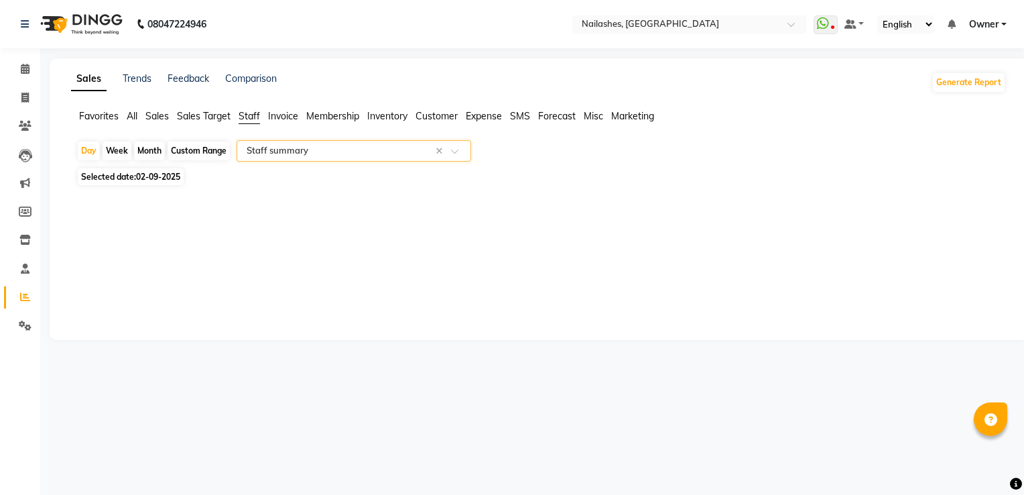
select select "full_report"
select select "csv"
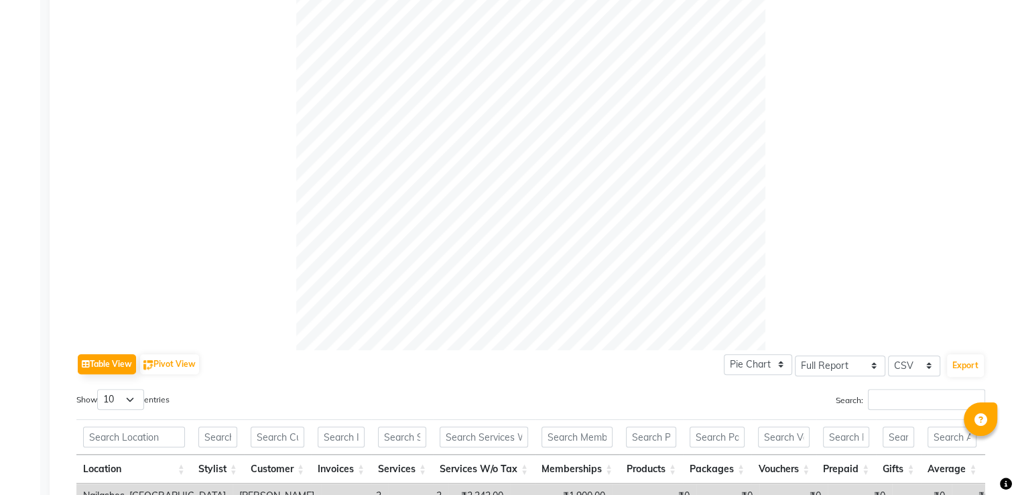
scroll to position [543, 0]
